Goal: Use online tool/utility: Utilize a website feature to perform a specific function

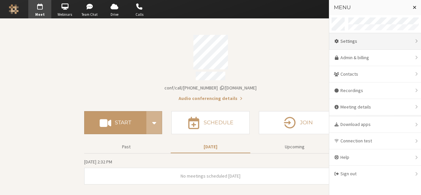
click at [346, 43] on div "Settings" at bounding box center [375, 41] width 92 height 16
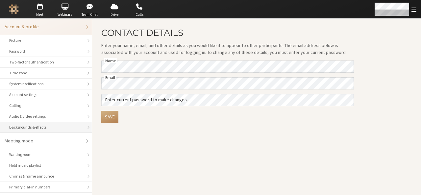
click at [26, 128] on div "Backgrounds & effects" at bounding box center [45, 127] width 73 height 6
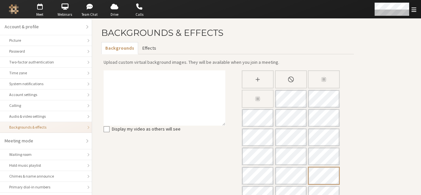
click at [146, 48] on button "Effects" at bounding box center [149, 48] width 22 height 12
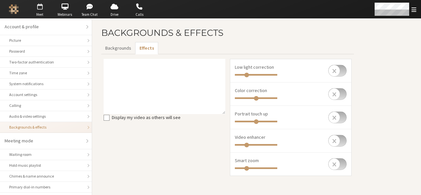
click at [38, 12] on span "Meet" at bounding box center [39, 15] width 23 height 6
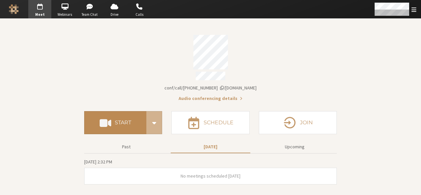
click at [137, 111] on button "Start" at bounding box center [115, 122] width 62 height 23
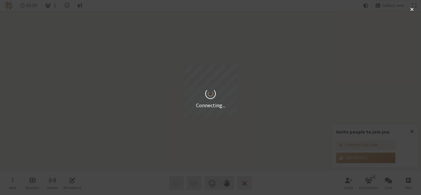
click at [409, 132] on div "Connecting..." at bounding box center [210, 97] width 421 height 195
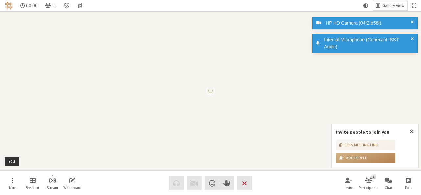
click at [411, 130] on span "Close popover" at bounding box center [412, 130] width 4 height 5
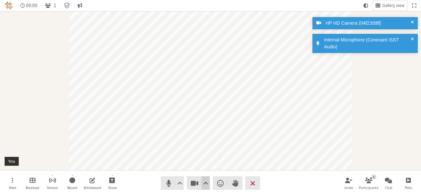
click at [204, 184] on span "Video setting" at bounding box center [205, 182] width 5 height 9
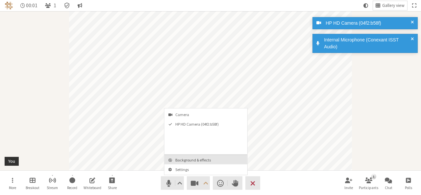
click at [202, 159] on span "Background & effects" at bounding box center [209, 160] width 69 height 4
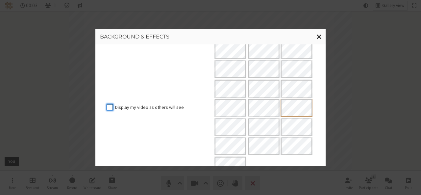
scroll to position [146, 0]
